Goal: Register for event/course

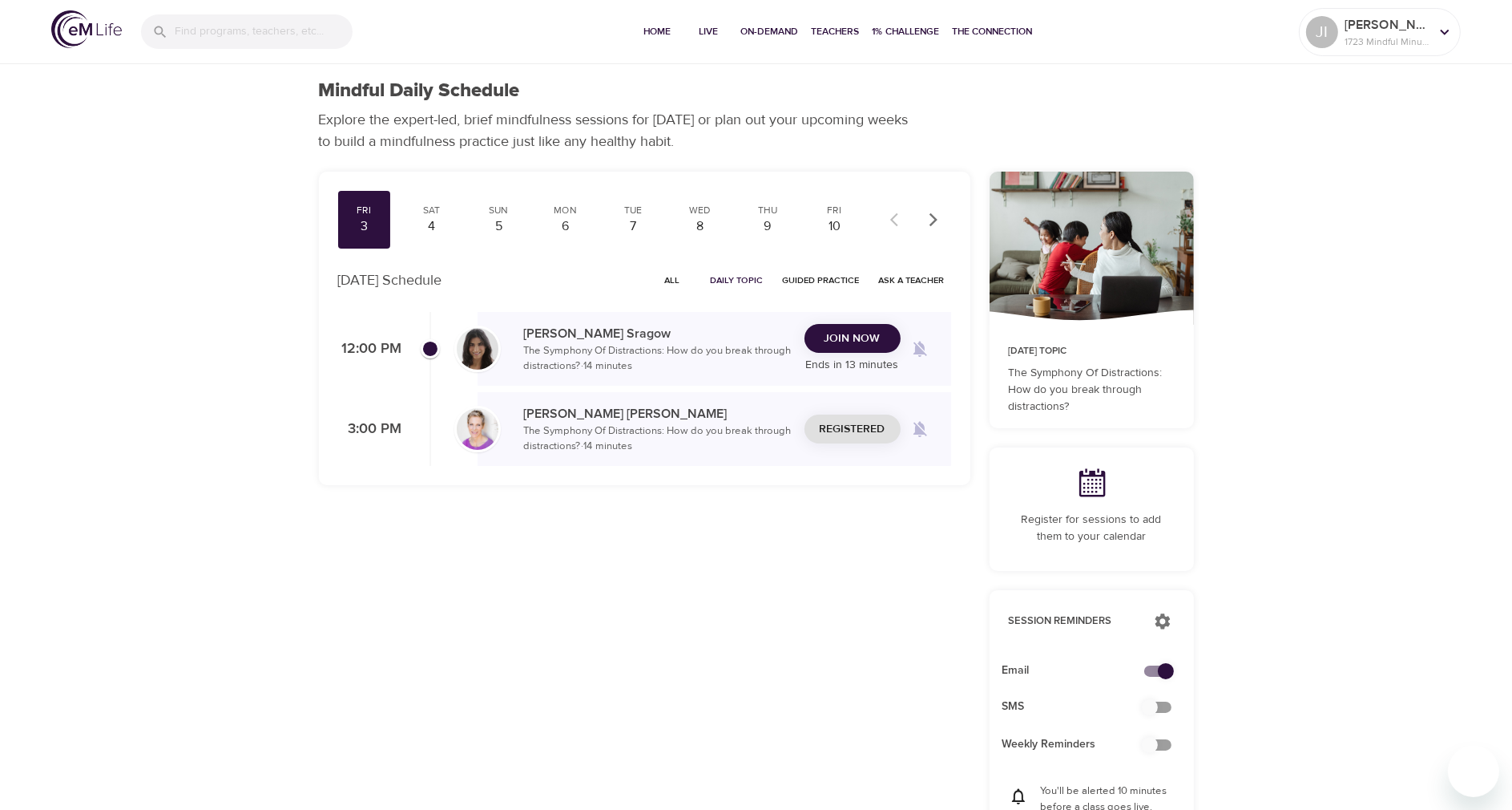
click at [852, 336] on span "Join Now" at bounding box center [852, 338] width 56 height 21
